Goal: Use online tool/utility

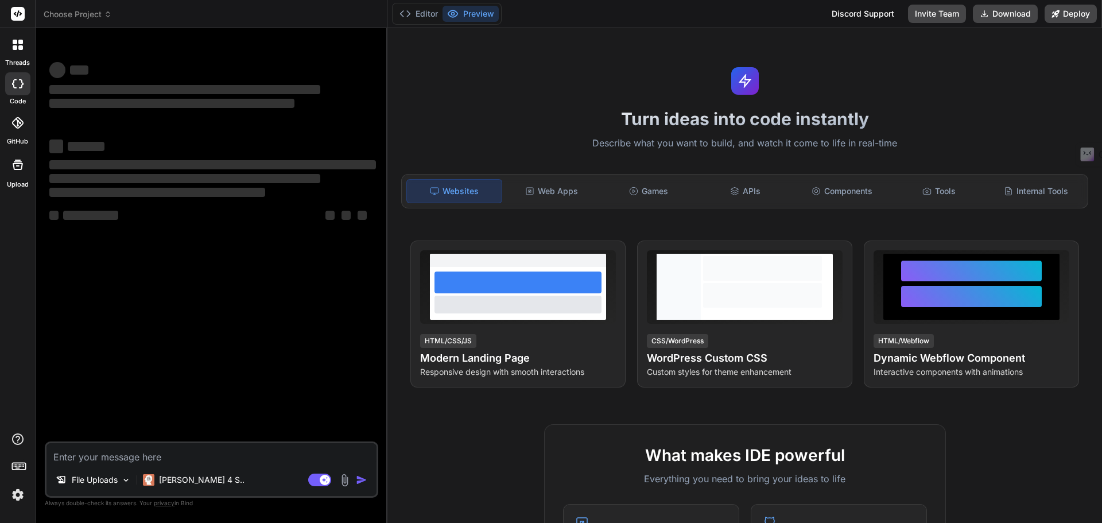
click at [13, 10] on rect at bounding box center [18, 14] width 14 height 14
click at [160, 485] on p "[PERSON_NAME] 4 S.." at bounding box center [202, 479] width 86 height 11
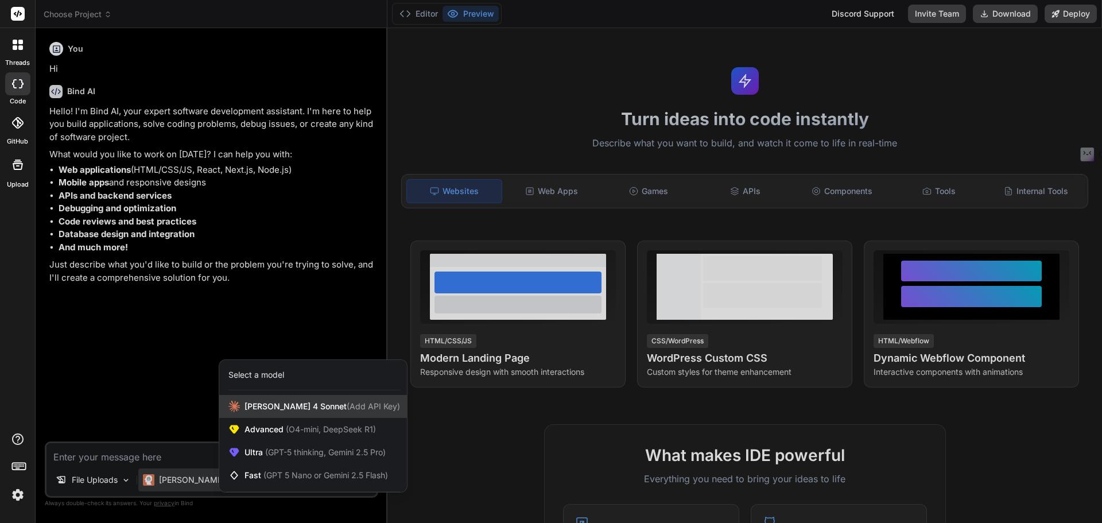
click at [295, 408] on span "[PERSON_NAME] 4 Sonnet (Add API Key)" at bounding box center [322, 406] width 156 height 11
type textarea "x"
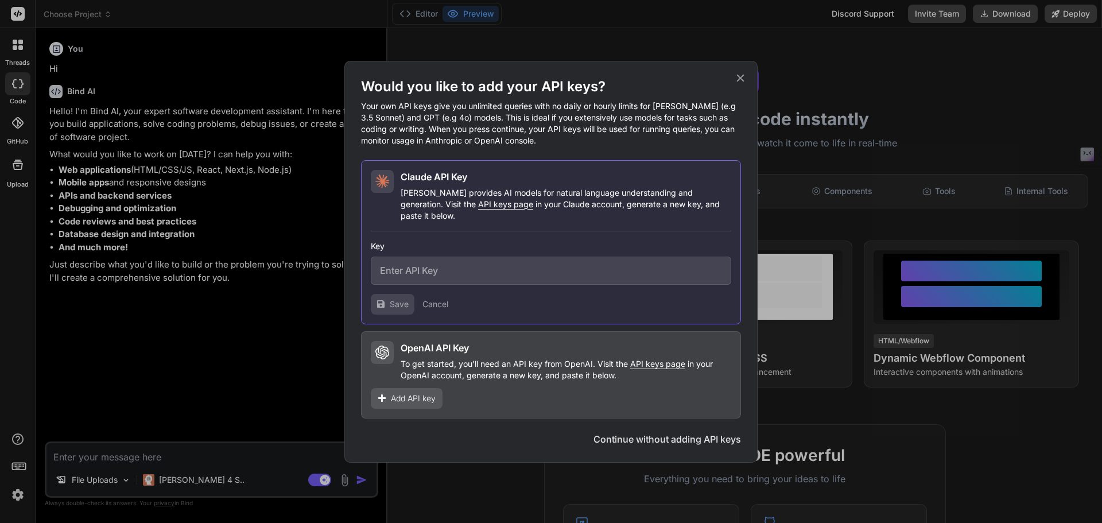
click at [438, 264] on input "text" at bounding box center [551, 271] width 360 height 28
paste input "sk-ant-api03-5gxGL2CsMvUVlgNrZ8aZOJ449oZs61E-y9UTM_ClxiOTiU9b3QICq0k1TCDVsGz4al…"
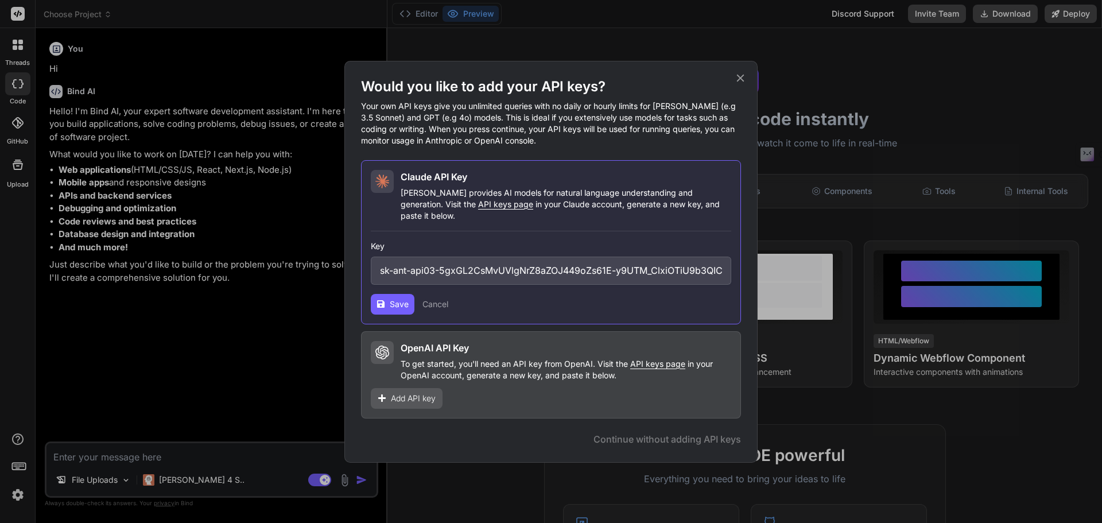
scroll to position [0, 236]
type input "sk-ant-api03-5gxGL2CsMvUVlgNrZ8aZOJ449oZs61E-y9UTM_ClxiOTiU9b3QICq0k1TCDVsGz4al…"
click at [387, 297] on button "Save" at bounding box center [393, 304] width 44 height 21
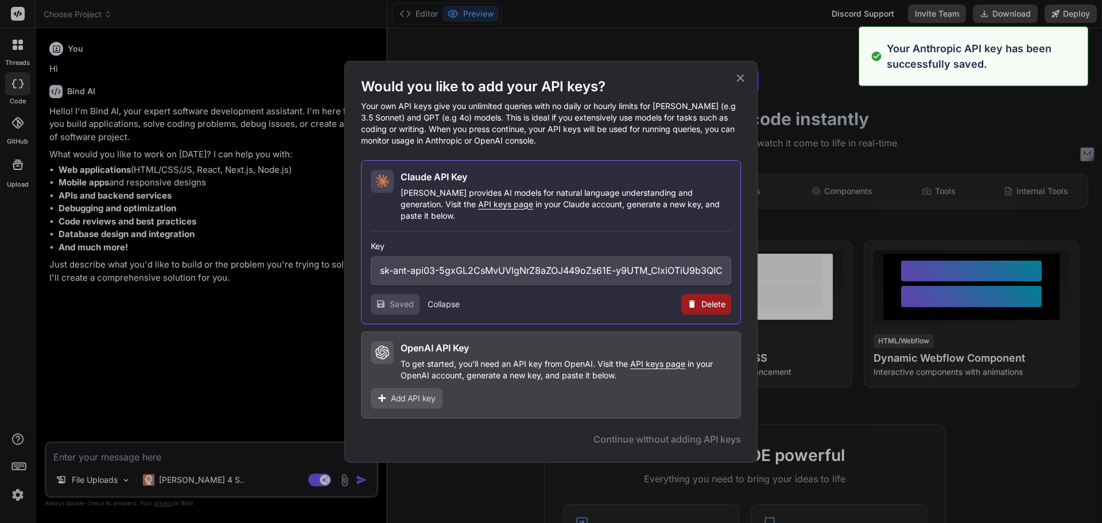
type textarea "x"
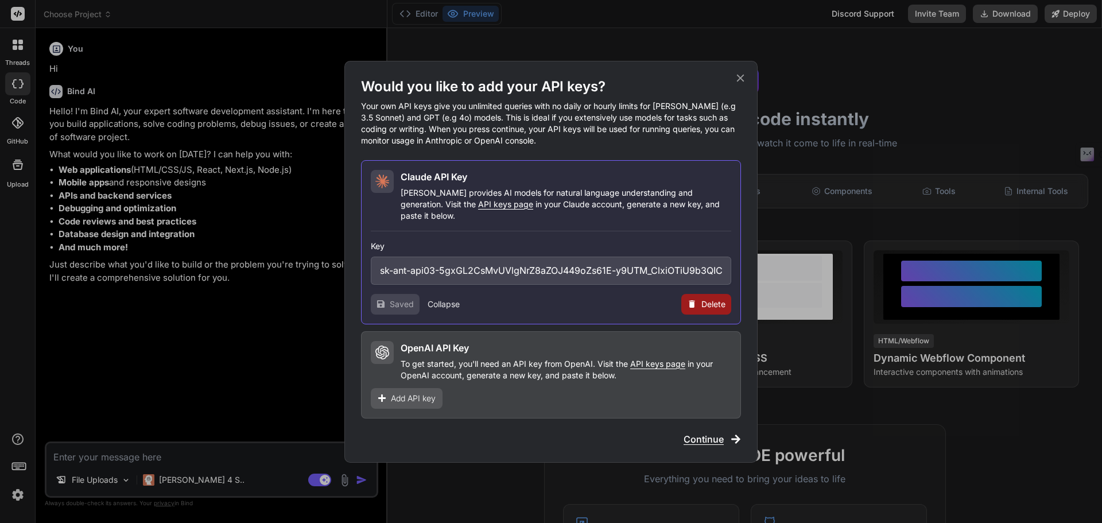
click at [398, 393] on span "Add API key" at bounding box center [413, 398] width 45 height 11
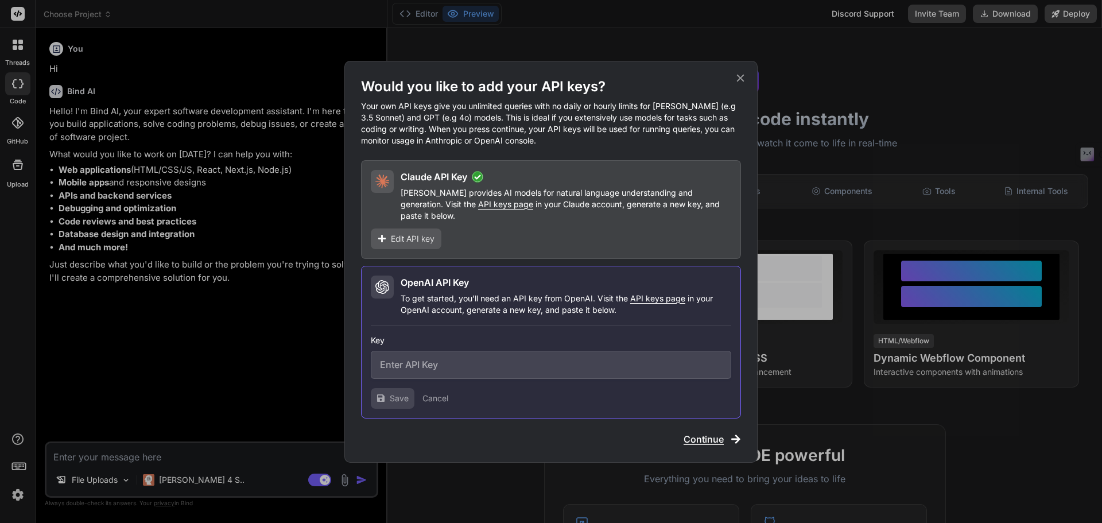
click at [396, 363] on input "text" at bounding box center [551, 365] width 360 height 28
paste input "sk-proj-57NSlgYbx8EqqQNzcs0hyJ843mUk13VU9uM57ADRPXu2pZSCdg67H8h0-5d8PdHEYYT7d3q…"
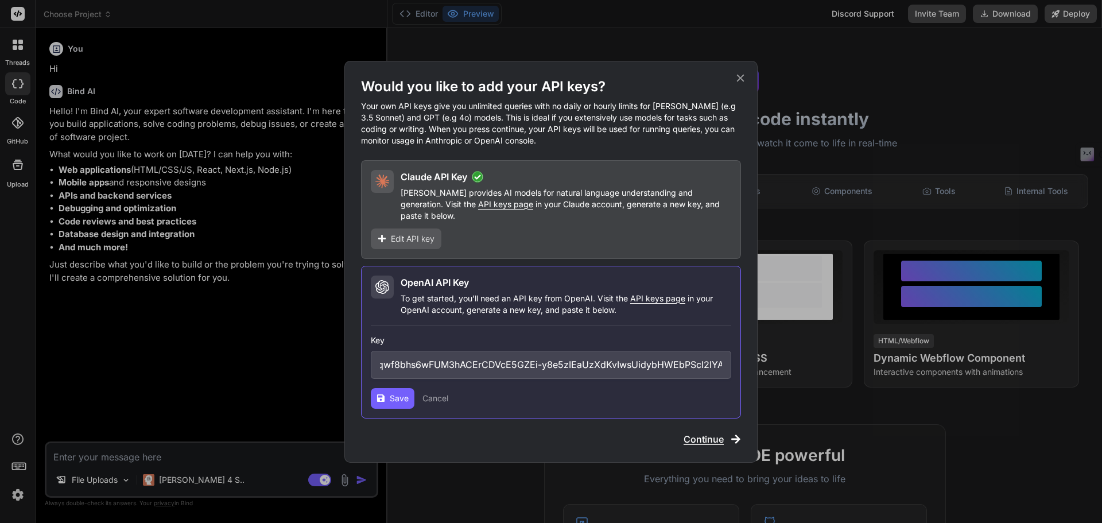
type input "sk-proj-57NSlgYbx8EqqQNzcs0hyJ843mUk13VU9uM57ADRPXu2pZSCdg67H8h0-5d8PdHEYYT7d3q…"
click at [381, 394] on icon at bounding box center [380, 398] width 9 height 9
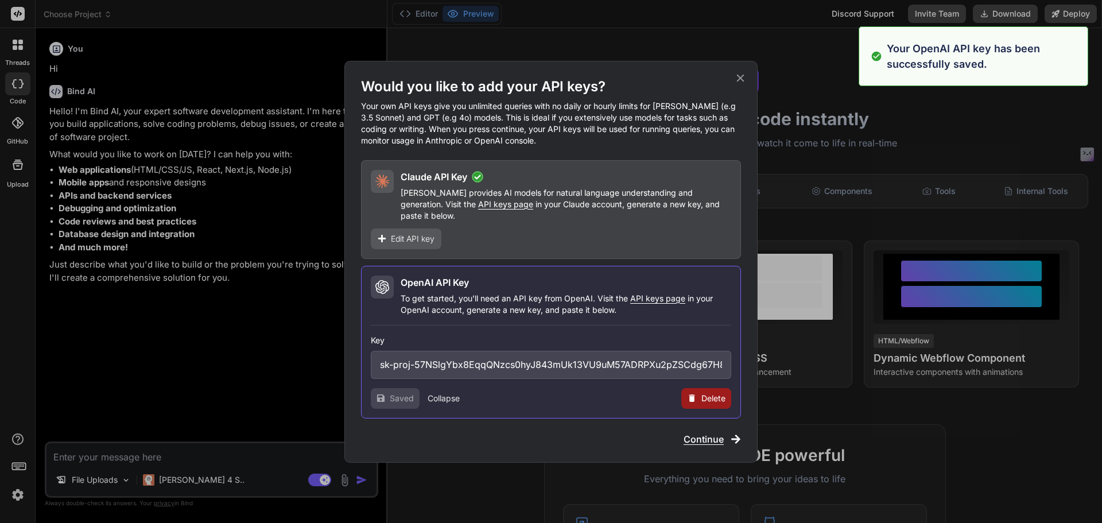
click at [697, 433] on span "Continue" at bounding box center [703, 439] width 40 height 14
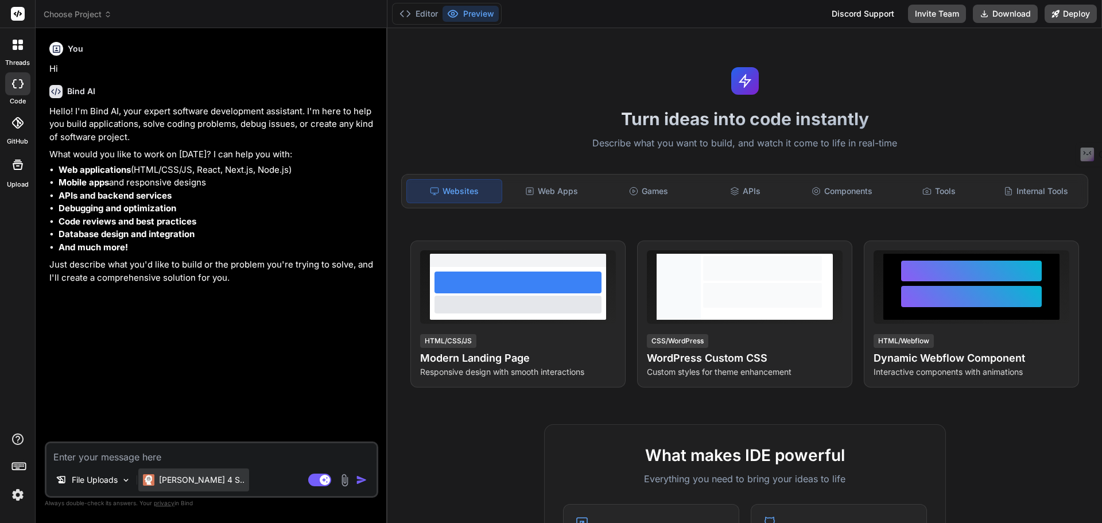
click at [177, 486] on div "[PERSON_NAME] 4 S.." at bounding box center [193, 479] width 111 height 23
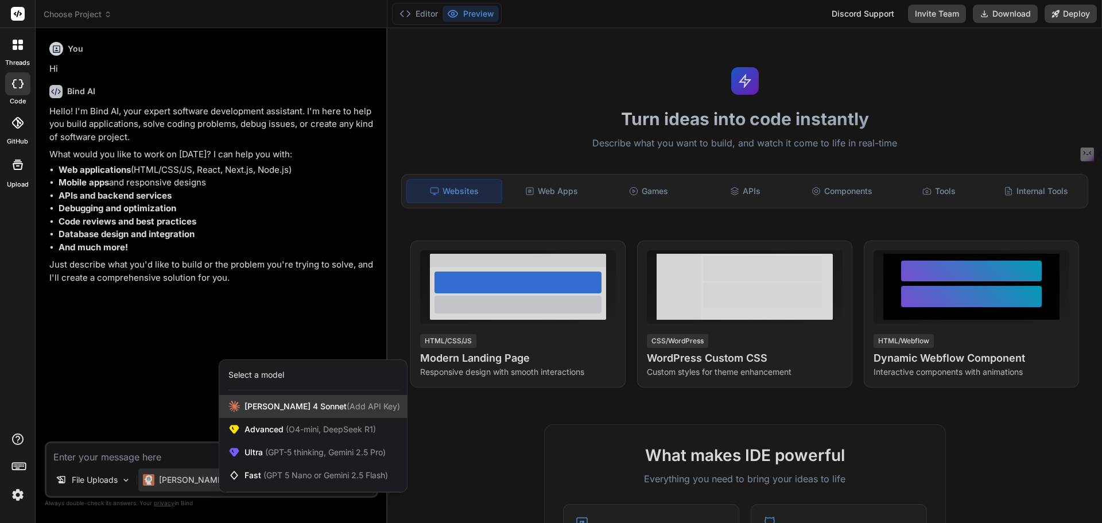
click at [278, 408] on span "[PERSON_NAME] 4 Sonnet (Add API Key)" at bounding box center [322, 406] width 156 height 11
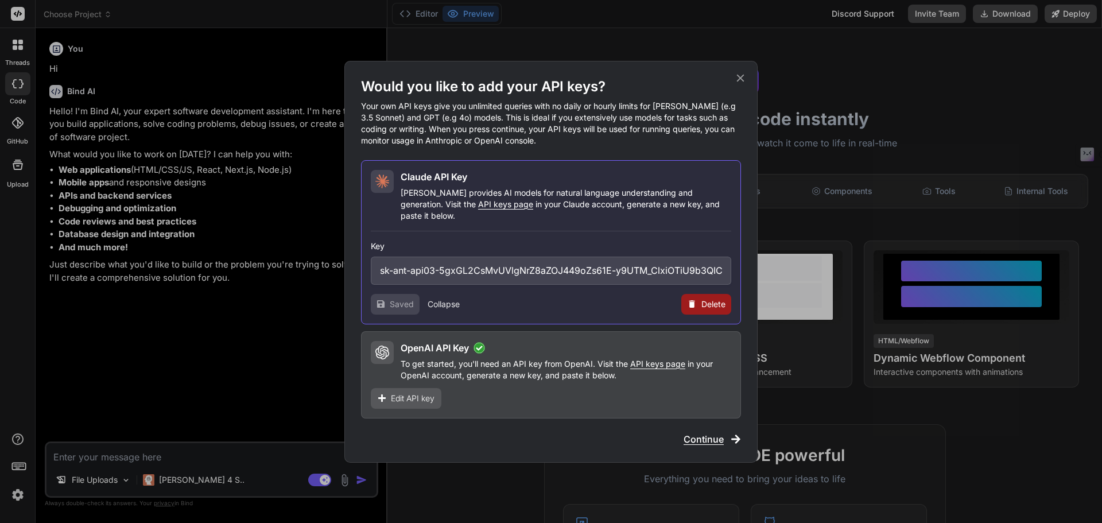
click at [743, 83] on icon at bounding box center [740, 78] width 13 height 13
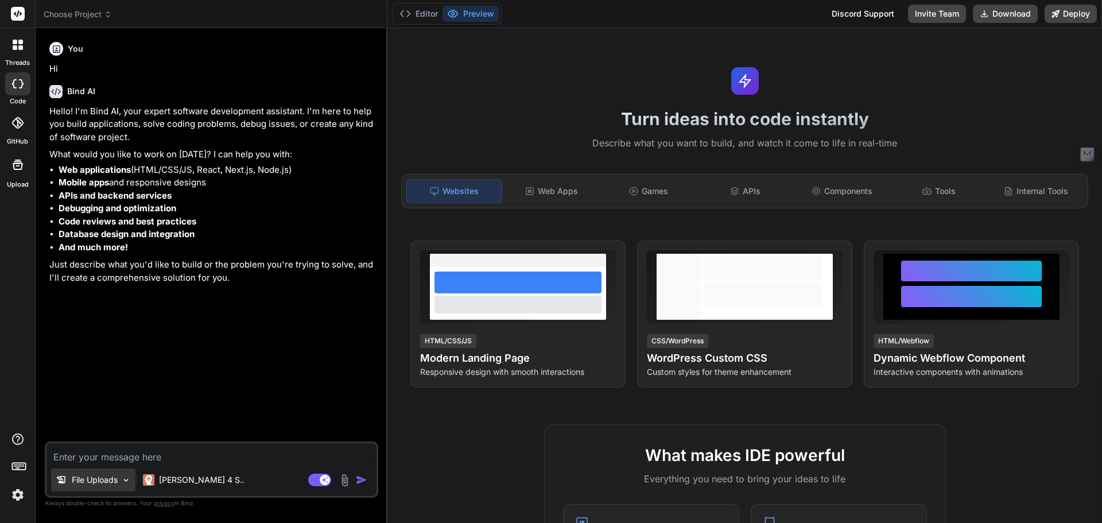
click at [114, 476] on p "File Uploads" at bounding box center [95, 479] width 46 height 11
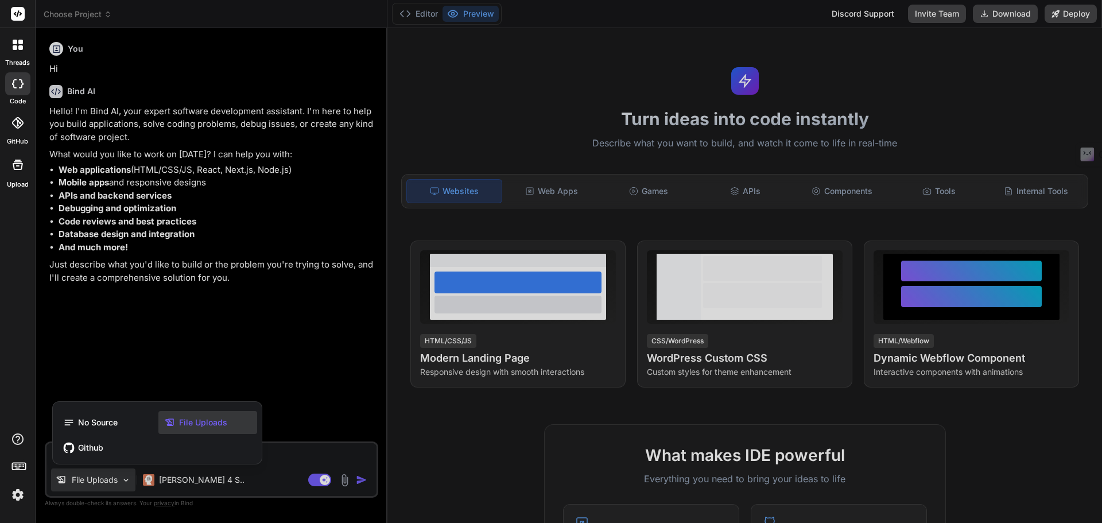
click at [114, 476] on div at bounding box center [551, 261] width 1102 height 523
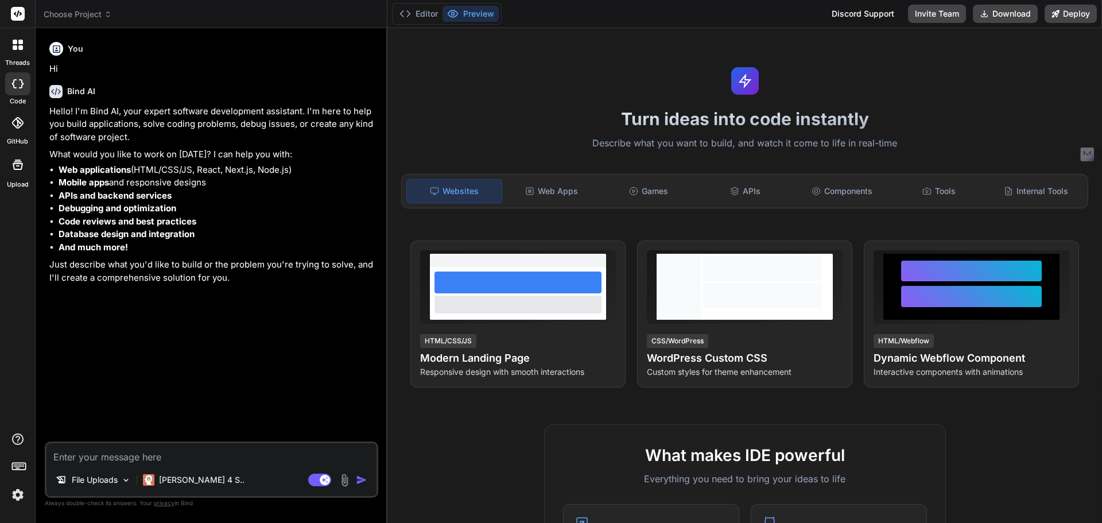
click at [108, 11] on icon at bounding box center [108, 14] width 8 height 8
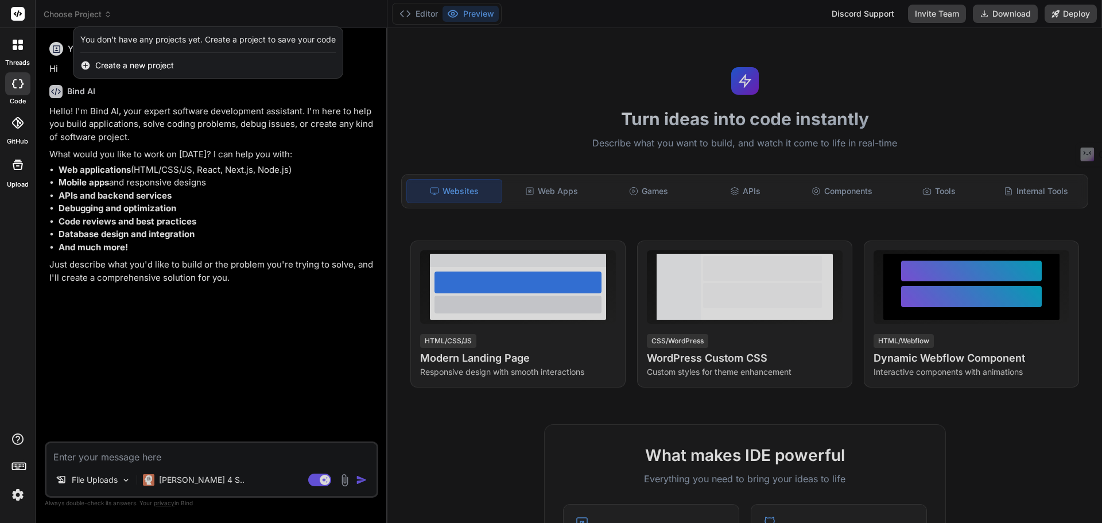
click at [746, 188] on div at bounding box center [551, 261] width 1102 height 523
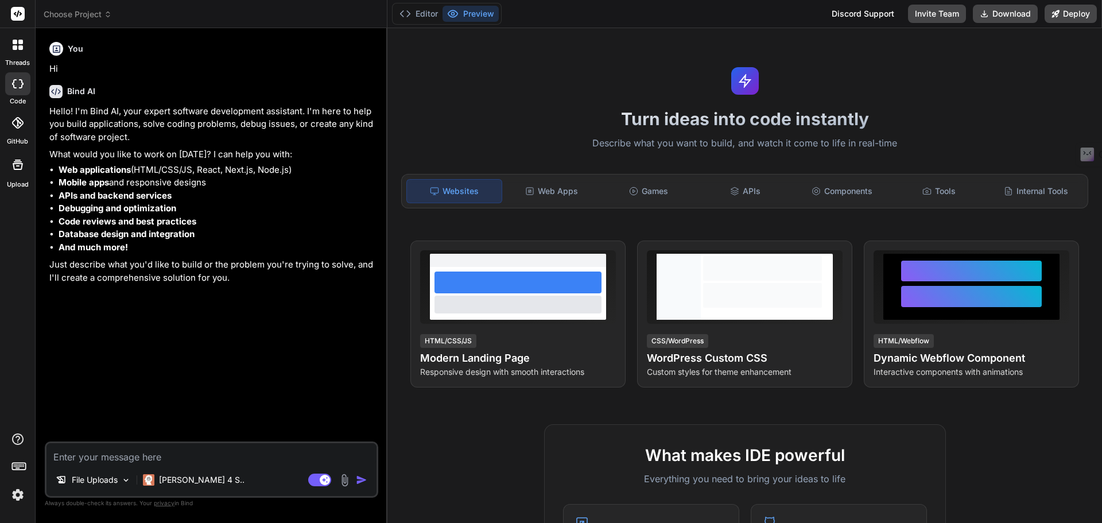
click at [746, 188] on div "APIs" at bounding box center [745, 191] width 95 height 24
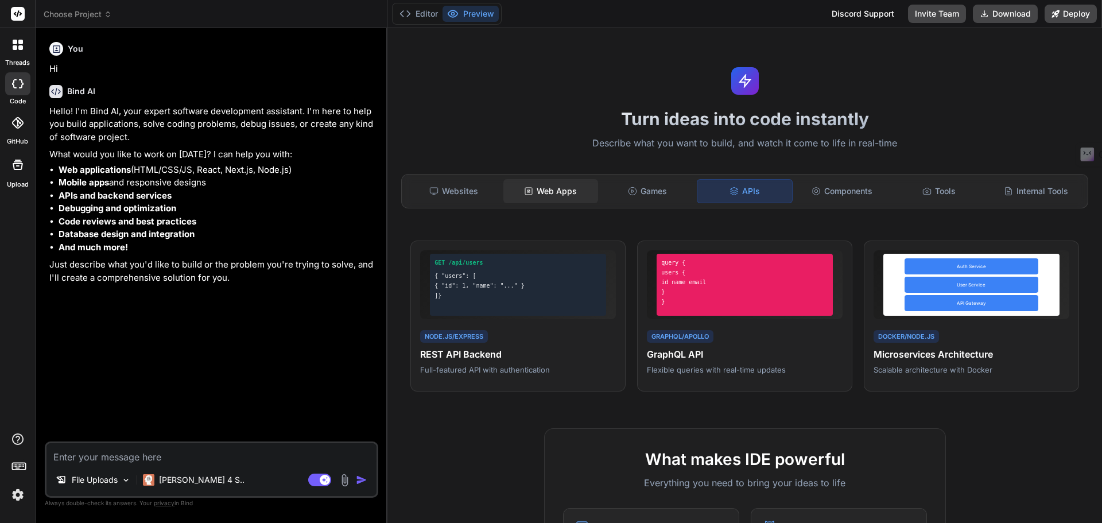
click at [534, 192] on div "Web Apps" at bounding box center [550, 191] width 95 height 24
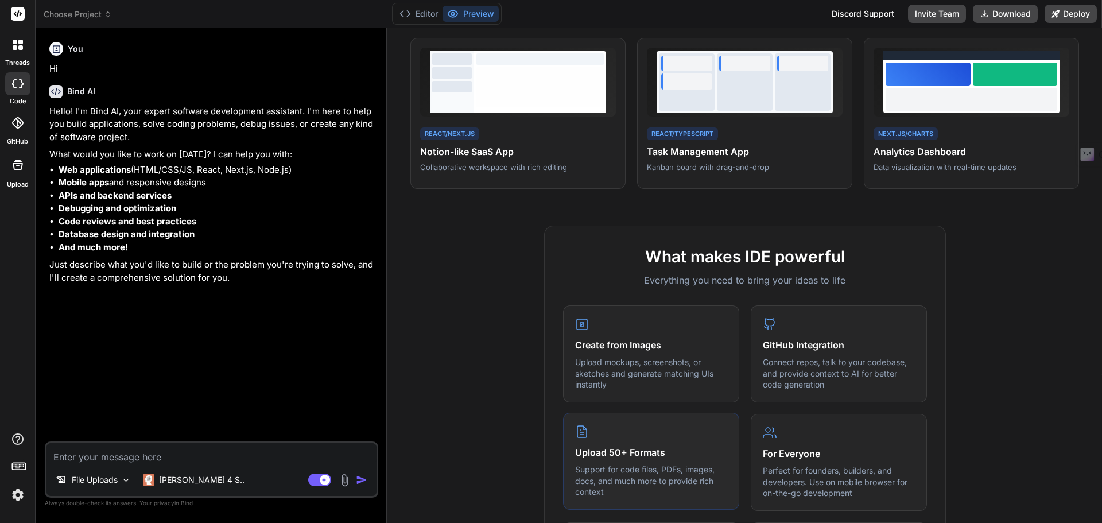
scroll to position [57, 0]
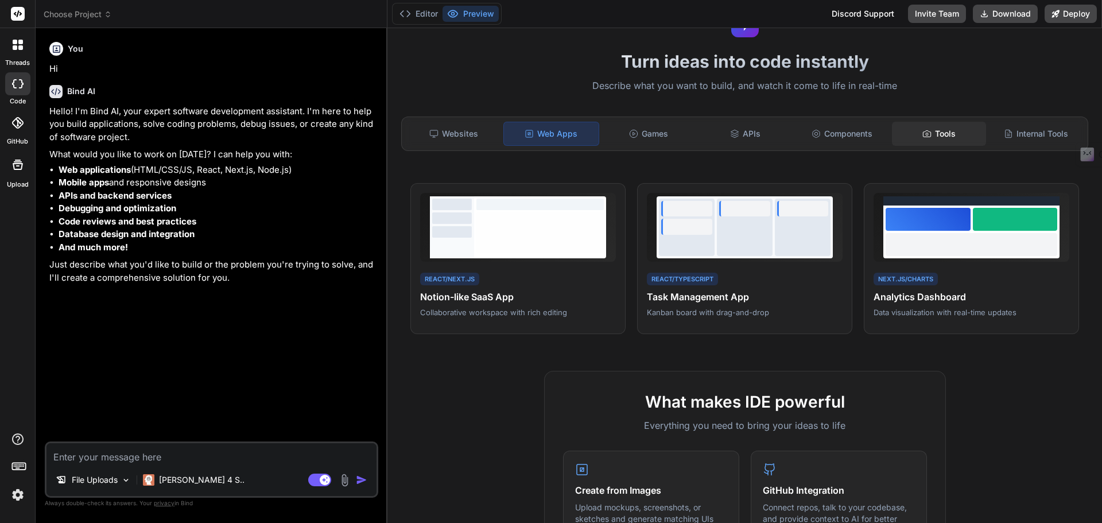
click at [943, 133] on div "Tools" at bounding box center [939, 134] width 95 height 24
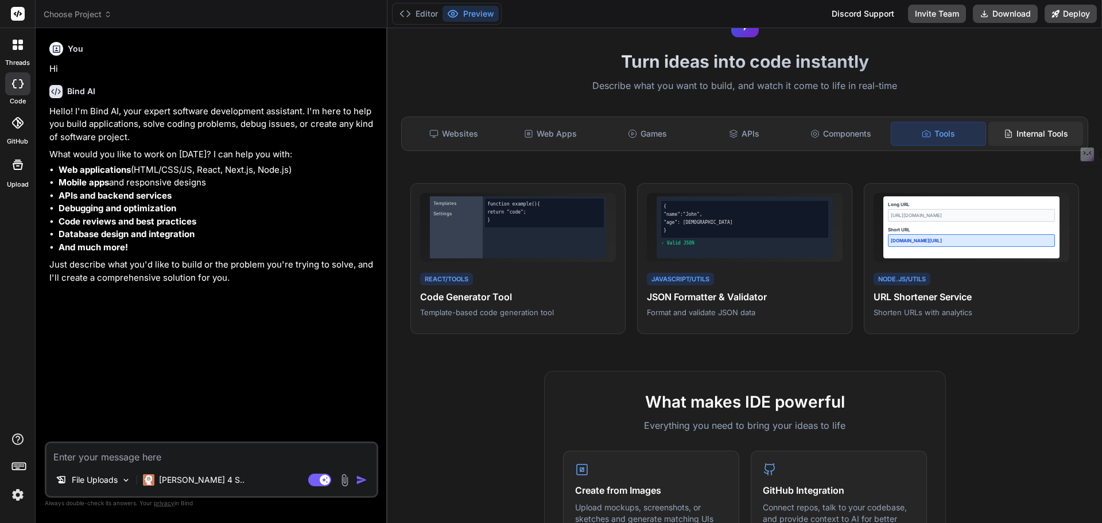
click at [1018, 128] on div "Internal Tools" at bounding box center [1035, 134] width 95 height 24
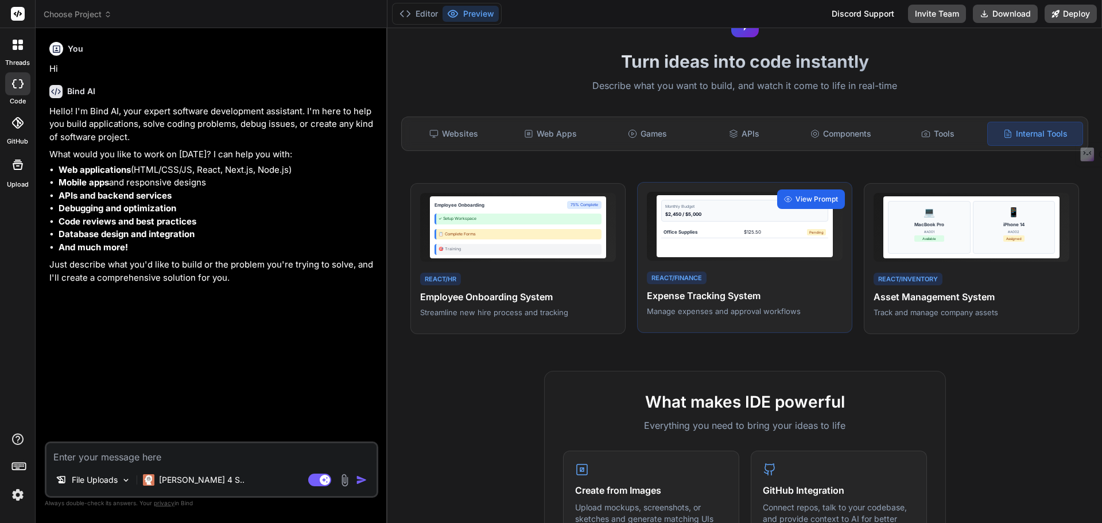
click at [807, 195] on span "View Prompt" at bounding box center [816, 199] width 42 height 10
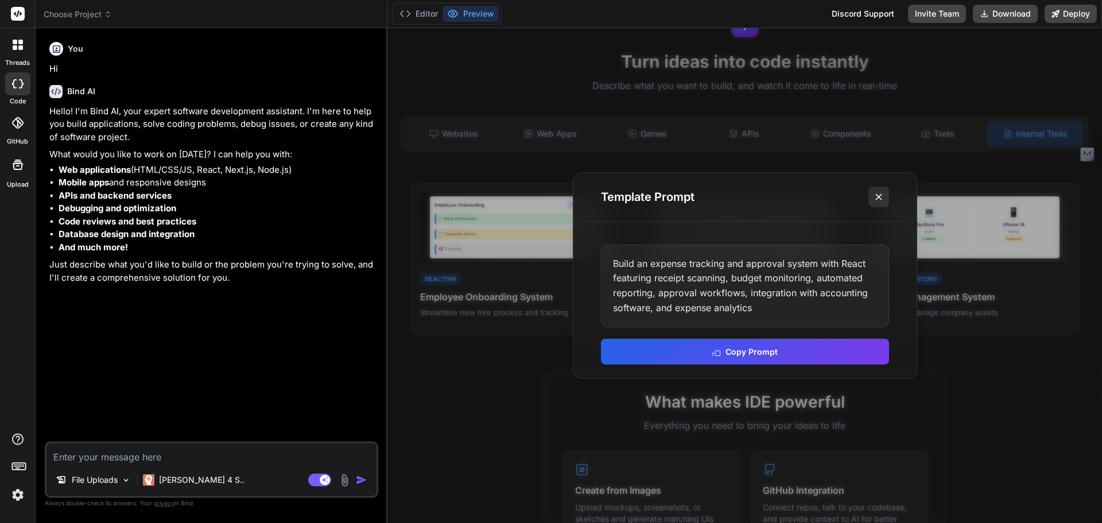
click at [880, 196] on icon at bounding box center [878, 196] width 11 height 11
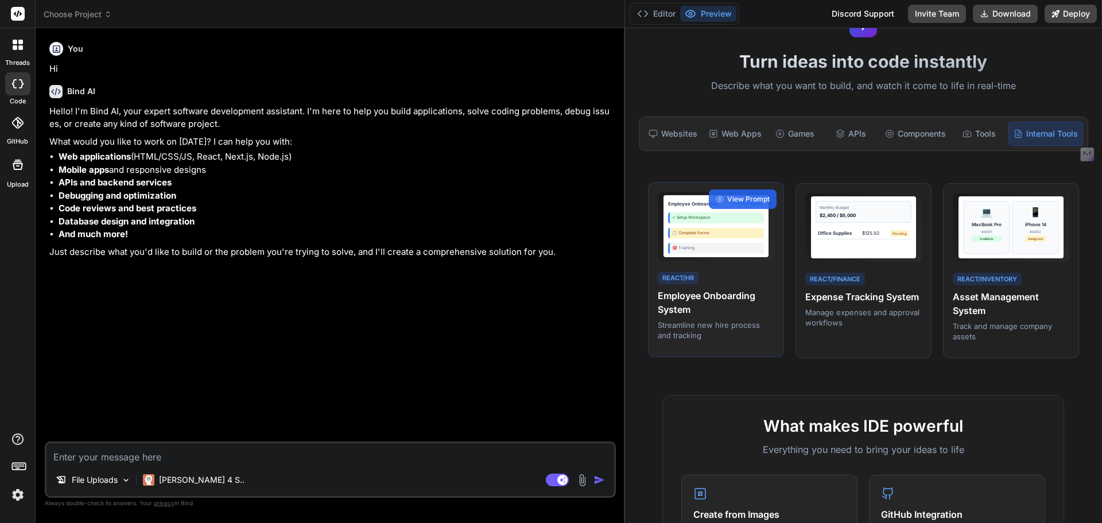
type textarea "x"
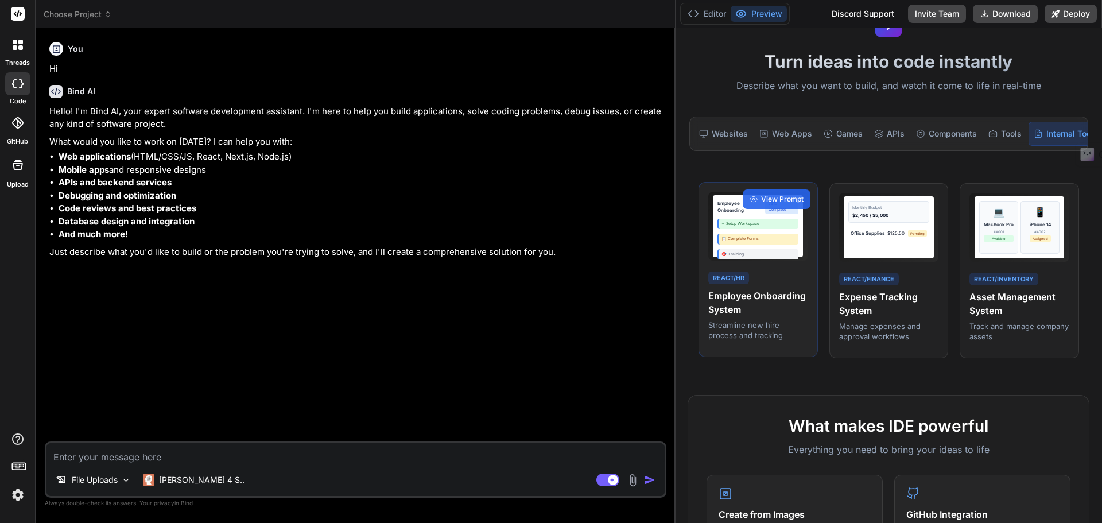
drag, startPoint x: 387, startPoint y: 353, endPoint x: 761, endPoint y: 361, distance: 374.3
click at [761, 361] on div "Choose Project Created with Pixso. Bind AI Web Search Created with Pixso. Code …" at bounding box center [569, 261] width 1066 height 523
